Goal: Check status: Check status

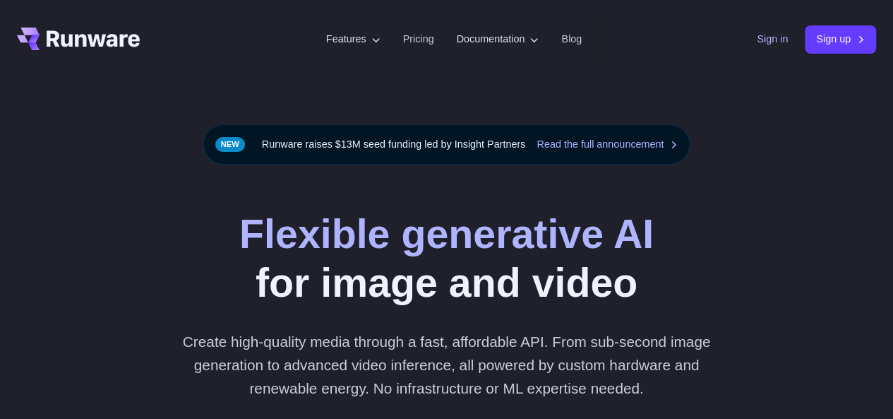
click at [769, 35] on link "Sign in" at bounding box center [772, 39] width 31 height 16
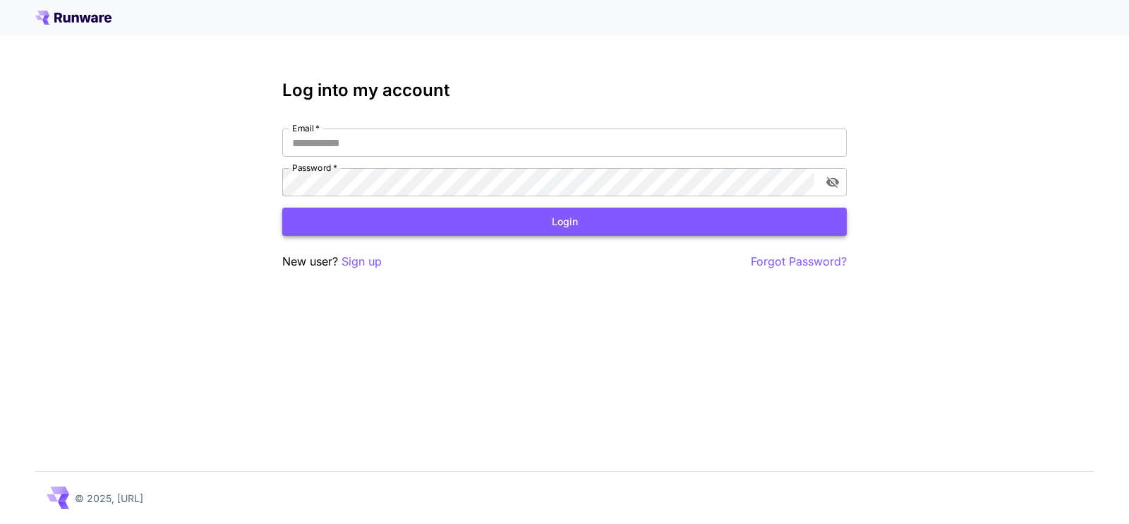
type input "**********"
click at [524, 231] on button "Login" at bounding box center [564, 222] width 565 height 29
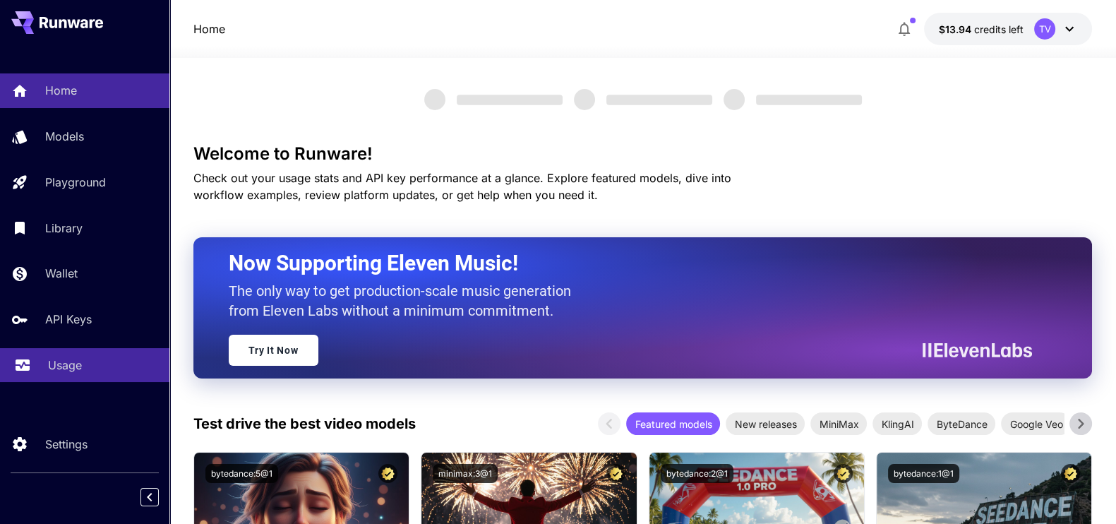
click at [54, 357] on p "Usage" at bounding box center [65, 364] width 34 height 17
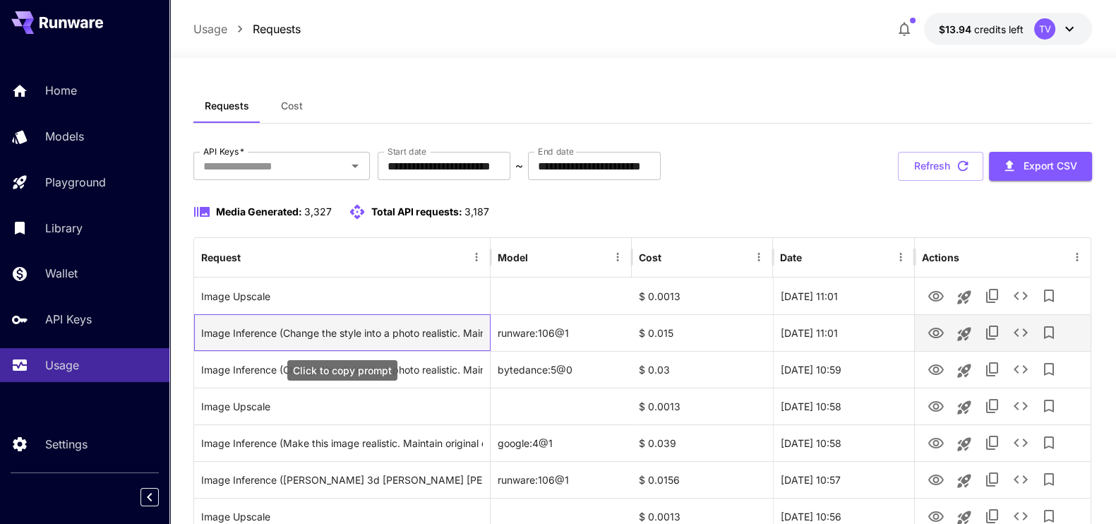
click at [480, 333] on div "Image Inference (Change the style into a photo realistic. Maintaining the same …" at bounding box center [342, 333] width 282 height 36
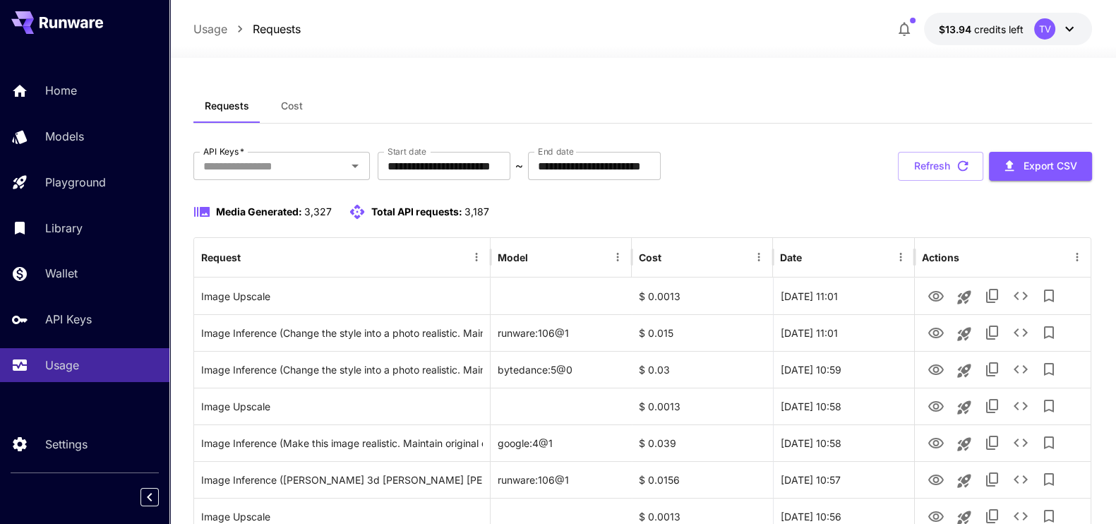
click at [927, 154] on button "Refresh" at bounding box center [940, 166] width 85 height 29
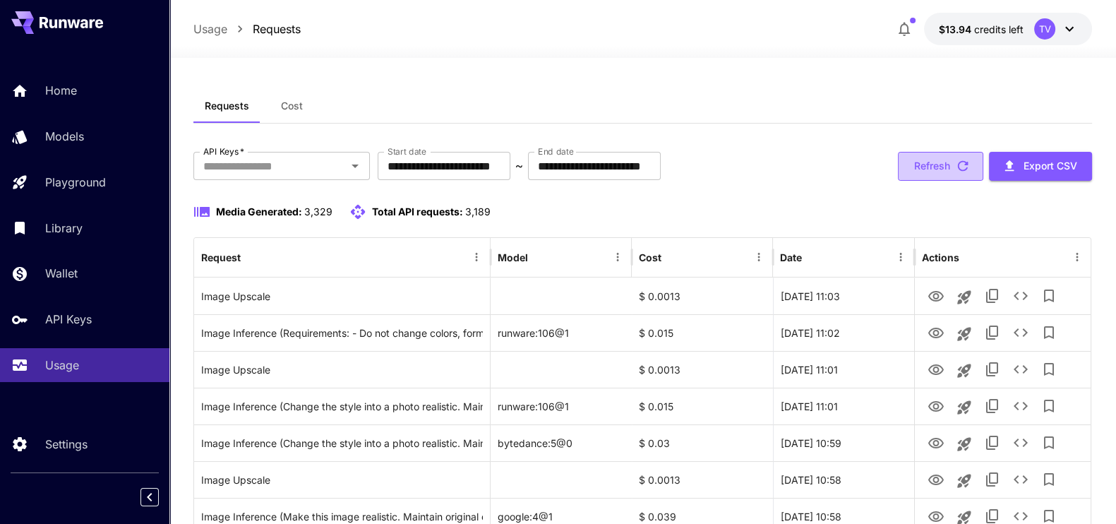
click at [937, 164] on button "Refresh" at bounding box center [940, 166] width 85 height 29
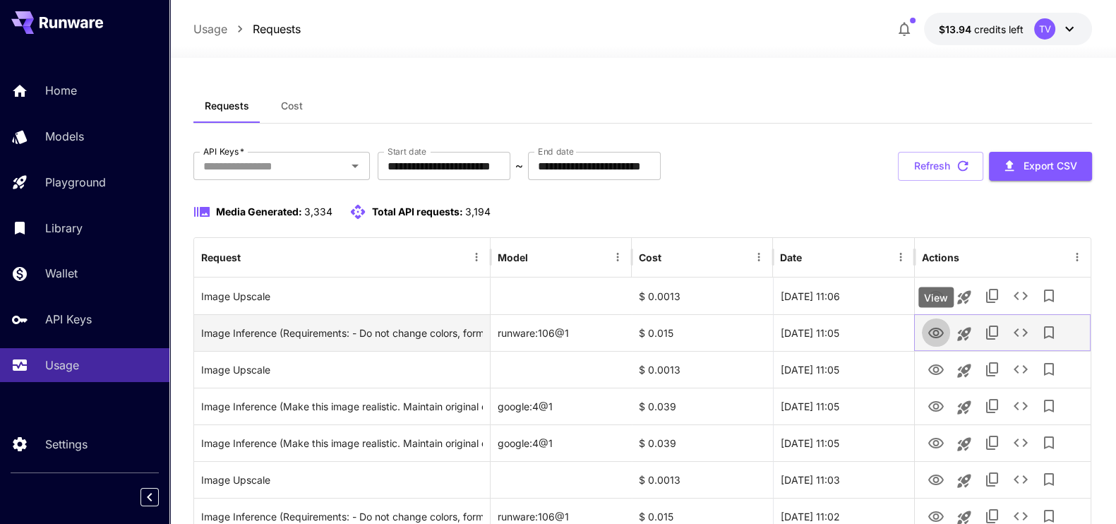
click at [927, 333] on icon "View" at bounding box center [935, 333] width 17 height 17
click at [446, 335] on div "Image Inference (Requirements: - Do not change colors, forms, number of floors,…" at bounding box center [342, 333] width 282 height 36
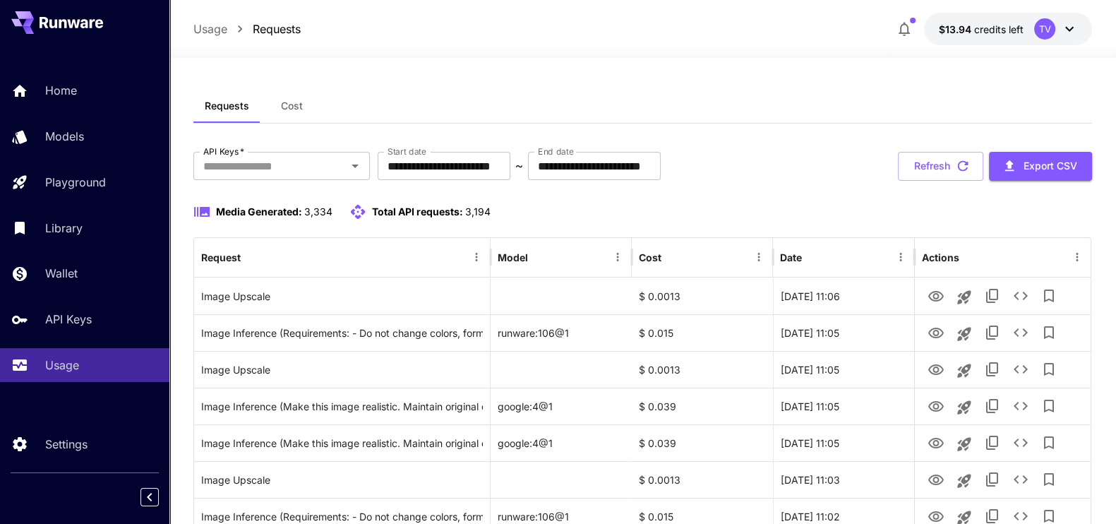
click at [84, 497] on div at bounding box center [84, 496] width 169 height 25
click at [944, 165] on button "Refresh" at bounding box center [940, 166] width 85 height 29
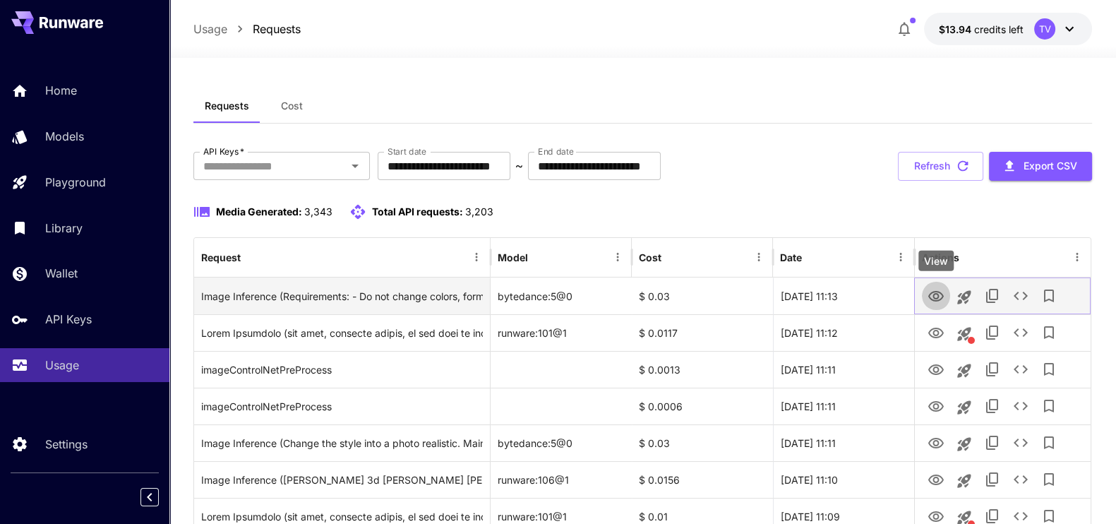
click at [928, 296] on icon "View" at bounding box center [935, 296] width 17 height 17
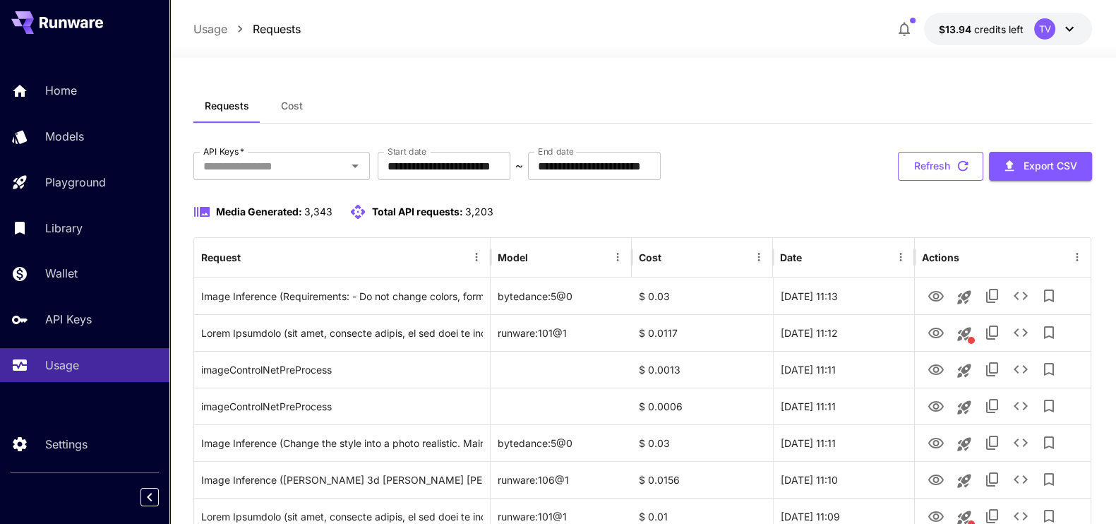
click at [921, 160] on button "Refresh" at bounding box center [940, 166] width 85 height 29
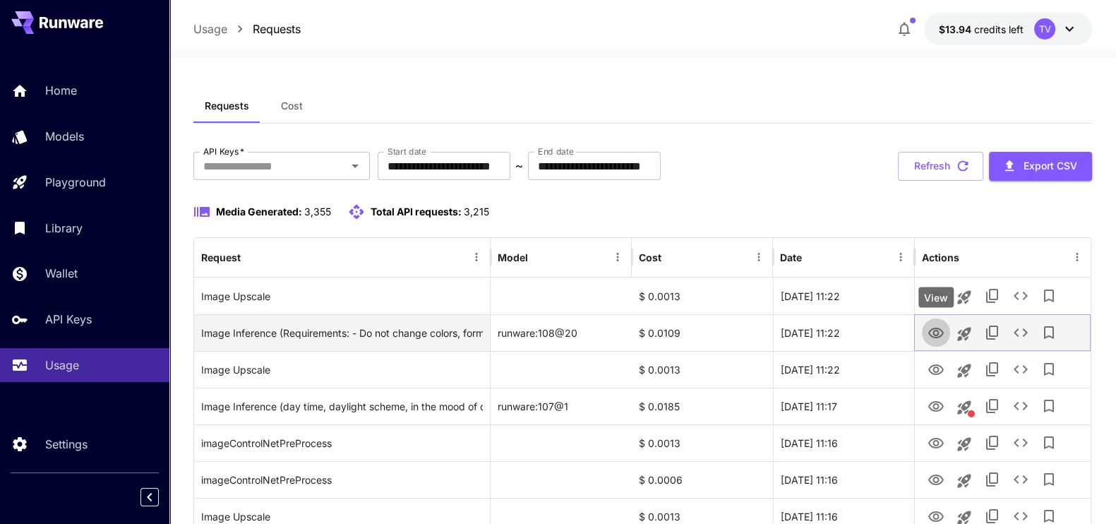
click at [935, 332] on icon "View" at bounding box center [935, 333] width 17 height 17
